Goal: Task Accomplishment & Management: Use online tool/utility

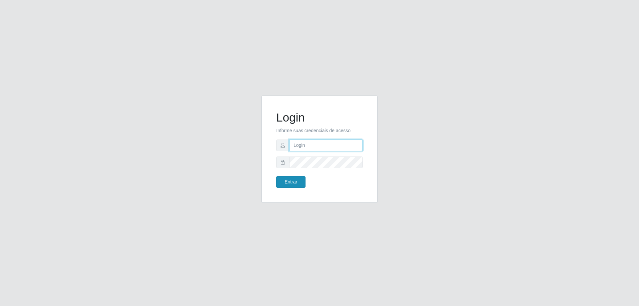
type input "[EMAIL_ADDRESS][DOMAIN_NAME]"
click at [293, 179] on button "Entrar" at bounding box center [290, 182] width 29 height 12
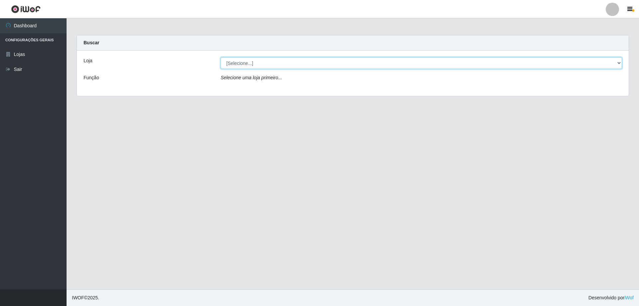
click at [619, 63] on select "[Selecione...] SuperShow Bis - [GEOGRAPHIC_DATA]" at bounding box center [421, 63] width 401 height 12
select select "59"
click at [221, 57] on select "[Selecione...] SuperShow Bis - [GEOGRAPHIC_DATA]" at bounding box center [421, 63] width 401 height 12
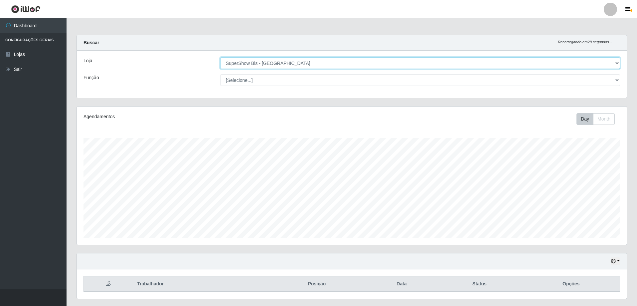
scroll to position [18, 0]
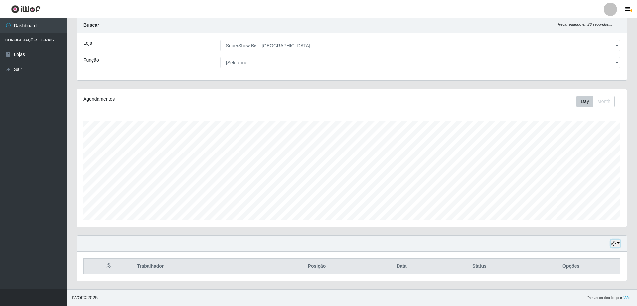
click at [618, 243] on button "button" at bounding box center [615, 243] width 9 height 8
click at [578, 203] on button "3 dias" at bounding box center [593, 205] width 53 height 14
